Goal: Check status: Check status

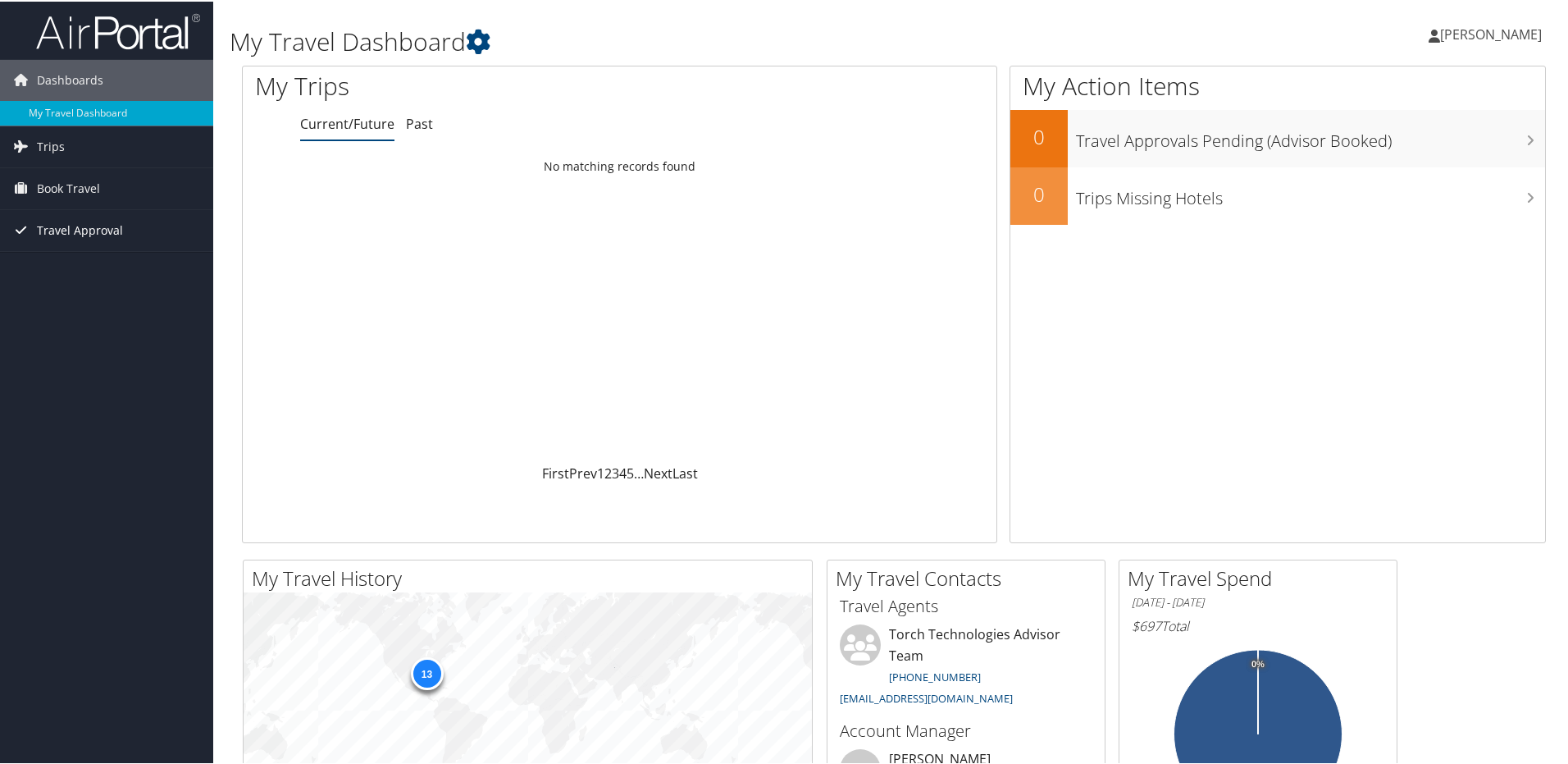
click at [98, 228] on span "Travel Approval" at bounding box center [81, 229] width 86 height 41
click at [117, 269] on link "Pending Trip Approvals" at bounding box center [106, 261] width 213 height 25
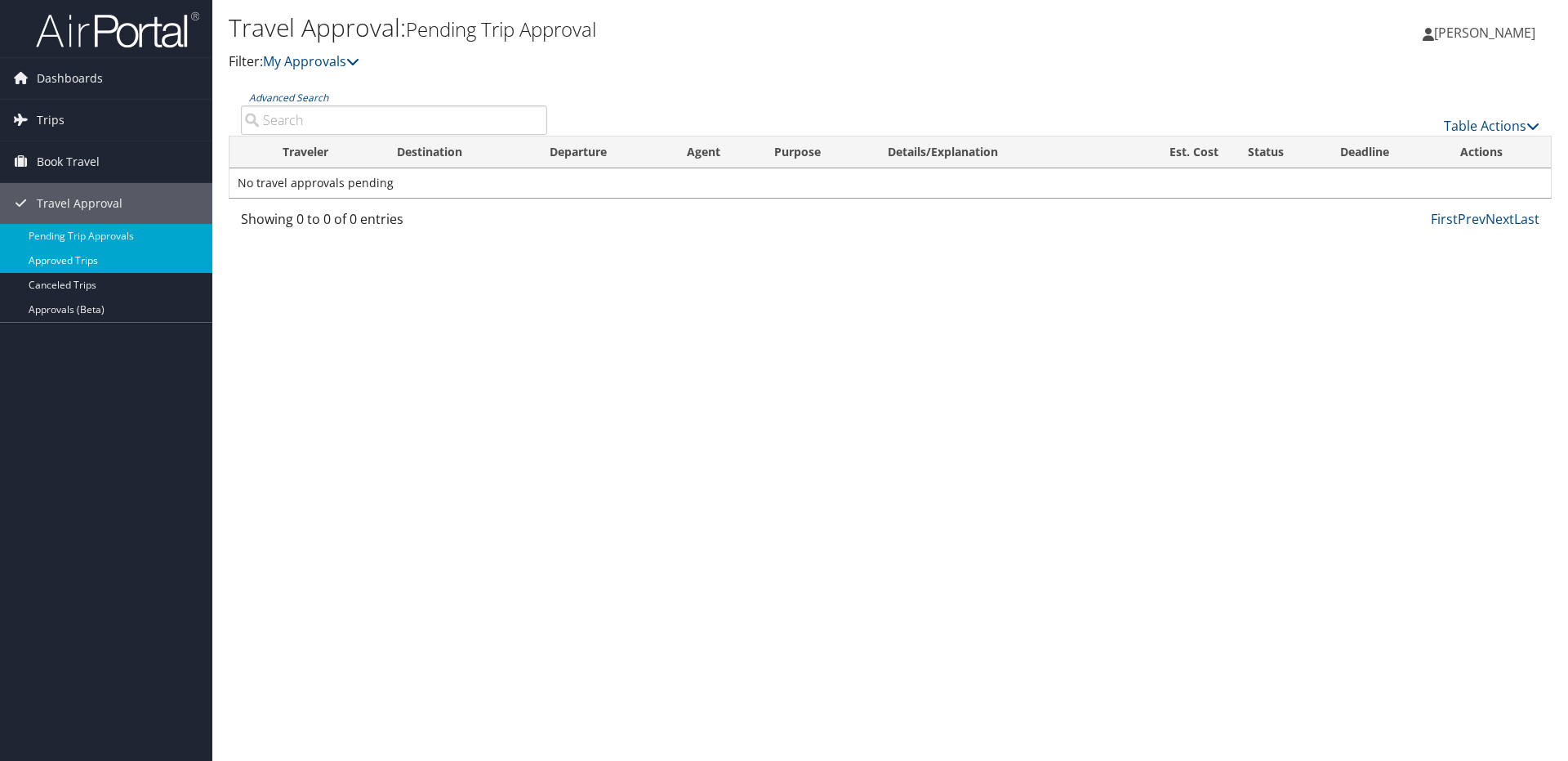
click at [141, 261] on link "Approved Trips" at bounding box center [106, 260] width 212 height 24
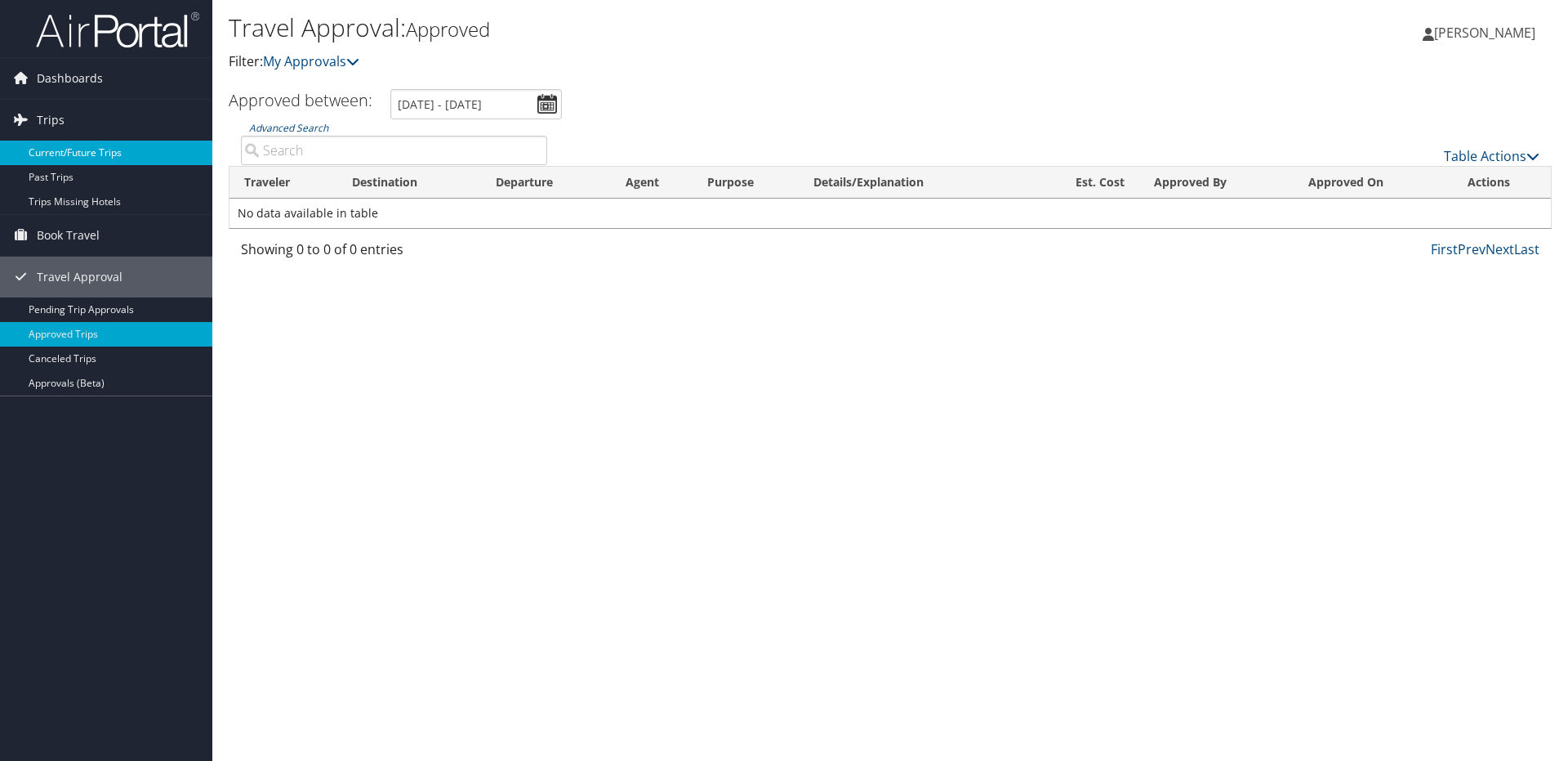
click at [107, 156] on link "Current/Future Trips" at bounding box center [106, 153] width 212 height 24
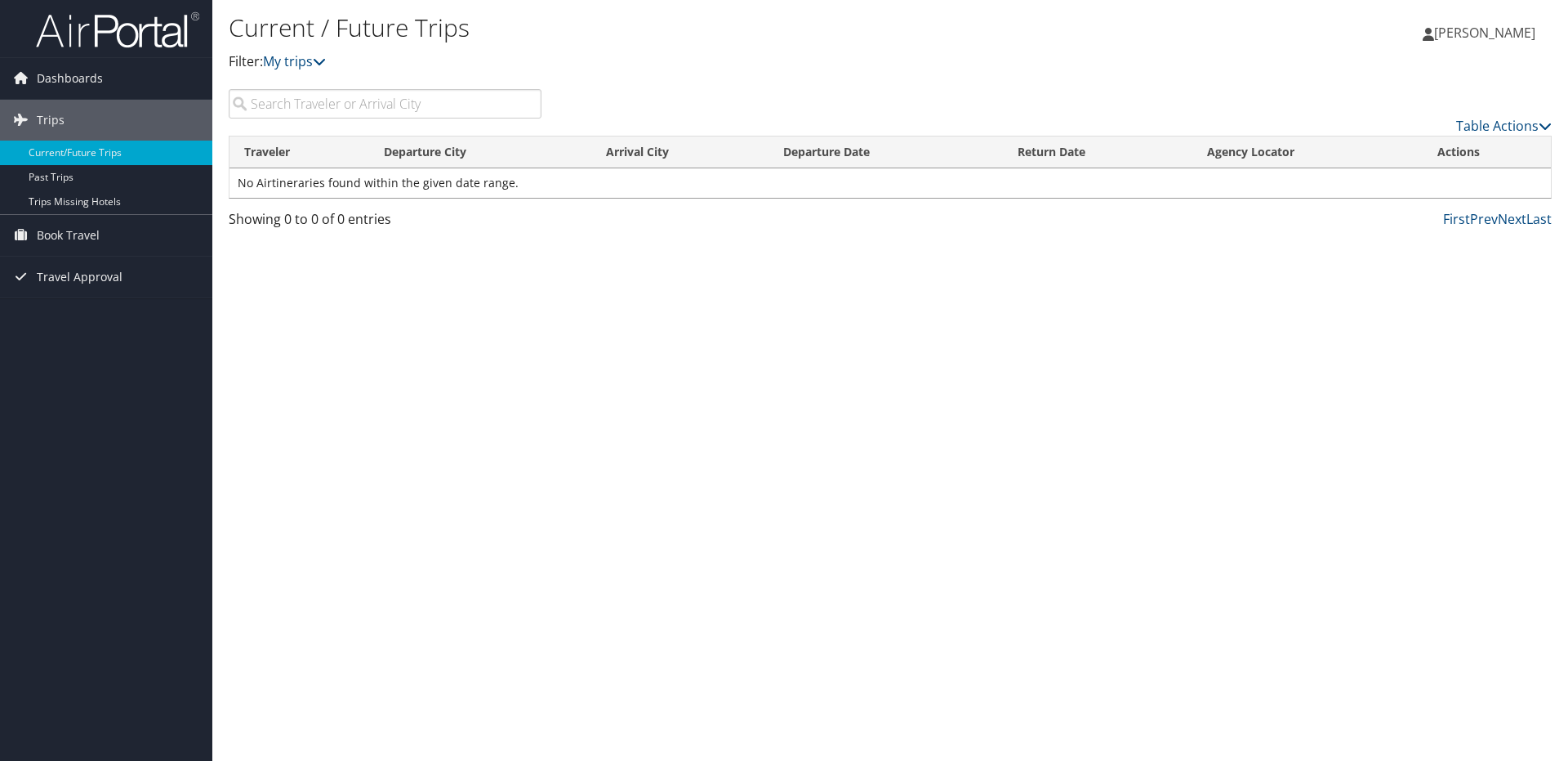
click at [469, 663] on div "Current / Future Trips Filter: My trips Avery Couture Avery Couture My Settings…" at bounding box center [890, 380] width 1356 height 761
click at [70, 172] on link "Past Trips" at bounding box center [106, 177] width 212 height 24
